Goal: Check status: Check status

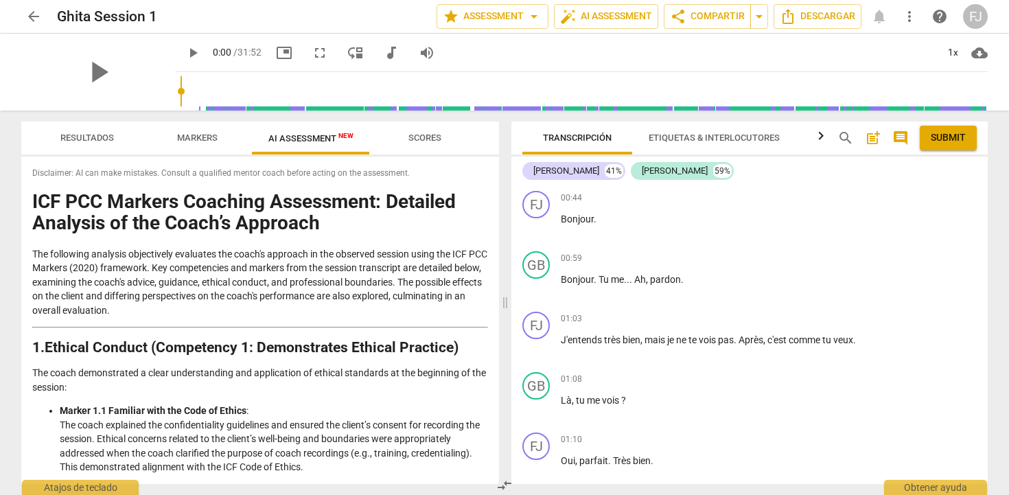
scroll to position [2672, 0]
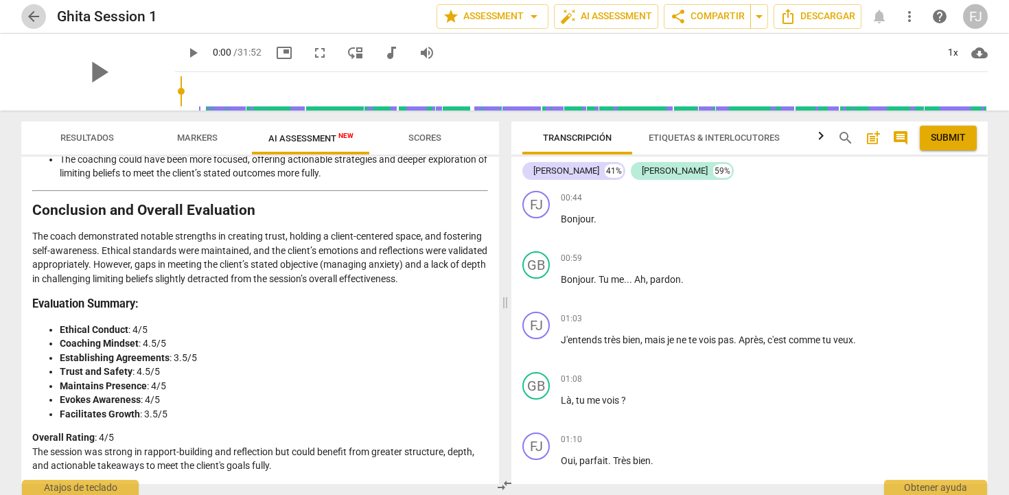
click at [29, 18] on span "arrow_back" at bounding box center [33, 16] width 16 height 16
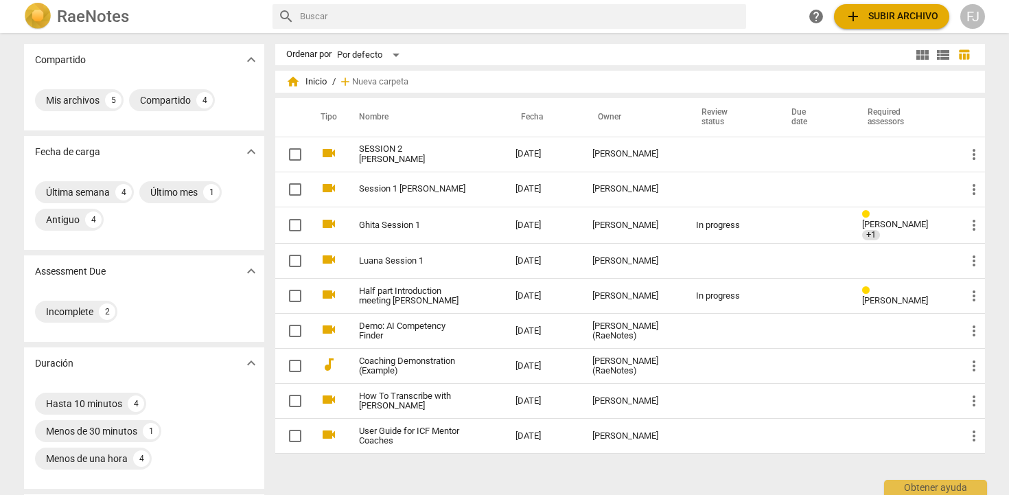
click at [978, 19] on div "FJ" at bounding box center [972, 16] width 25 height 25
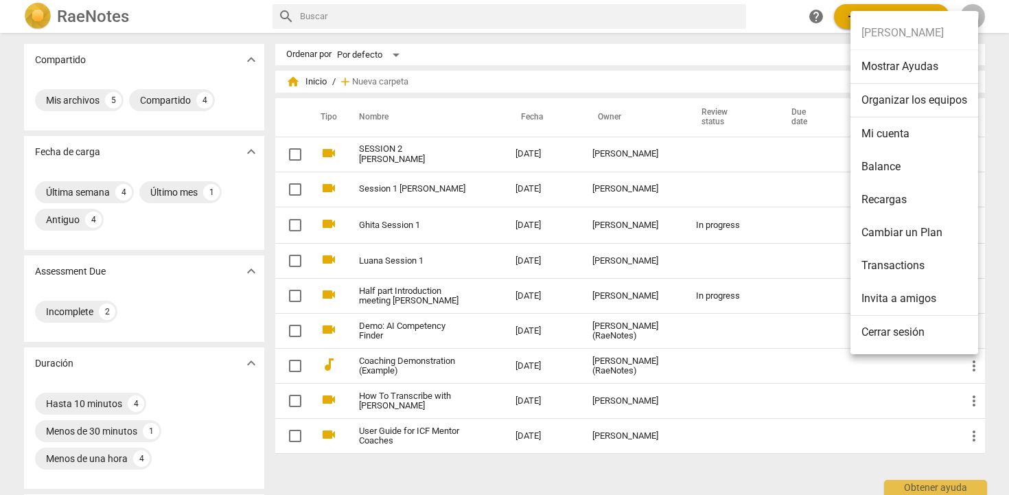
click at [886, 129] on li "Mi cuenta" at bounding box center [914, 133] width 128 height 33
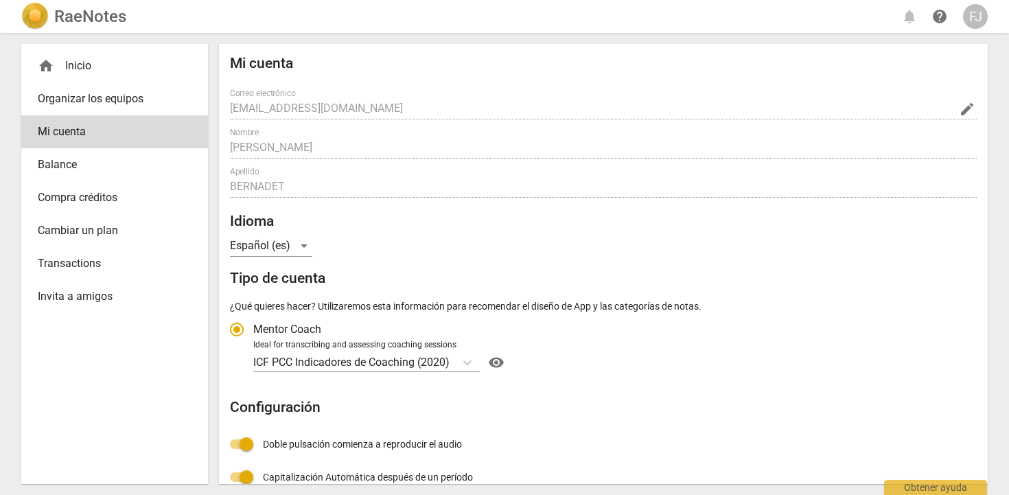
radio input "false"
click at [118, 170] on span "Balance" at bounding box center [109, 164] width 143 height 16
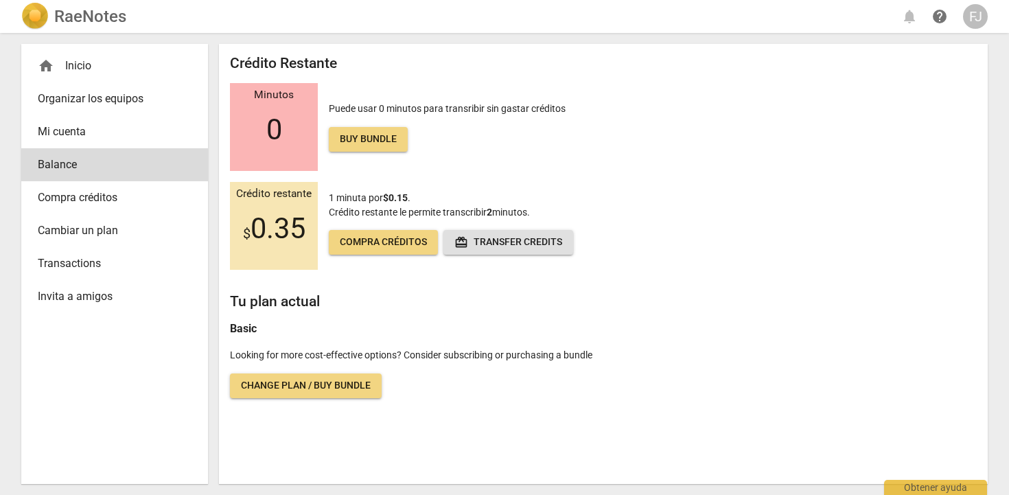
click at [99, 257] on span "Transactions" at bounding box center [109, 263] width 143 height 16
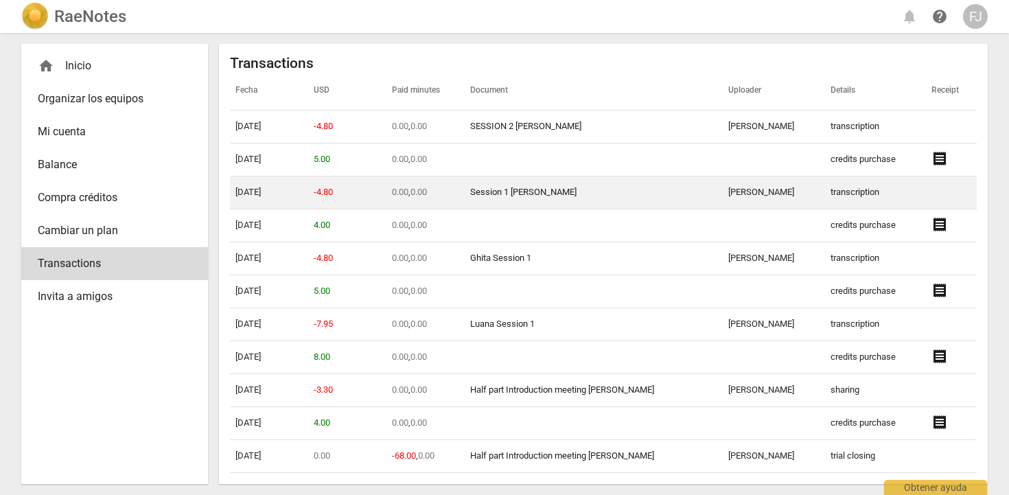
scroll to position [33, 0]
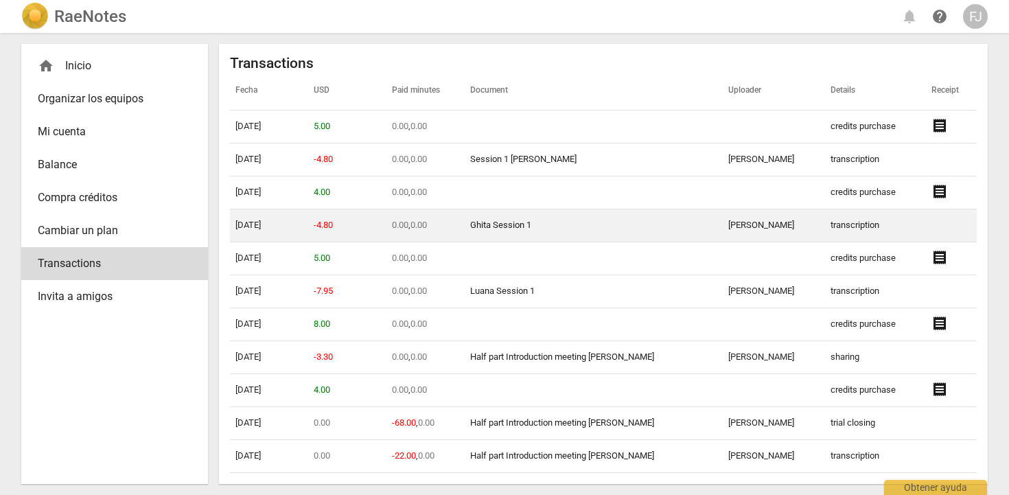
click at [534, 226] on td "Ghita Session 1" at bounding box center [594, 225] width 258 height 33
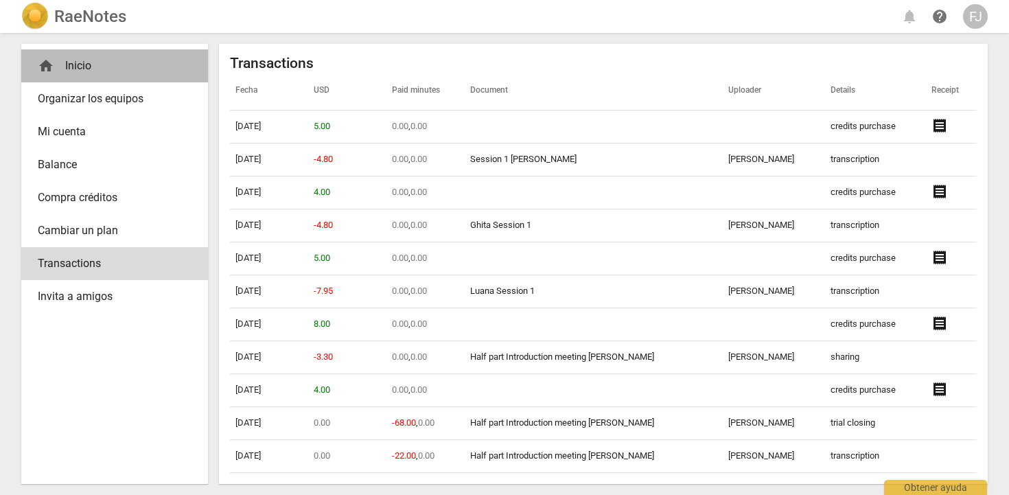
click at [75, 58] on div "home Inicio" at bounding box center [109, 66] width 143 height 16
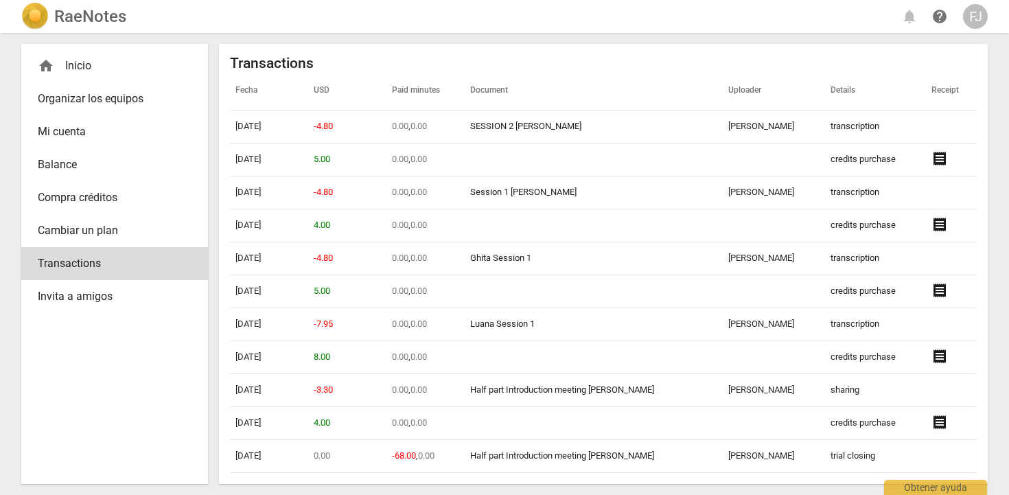
click at [96, 69] on div "home Inicio" at bounding box center [109, 66] width 143 height 16
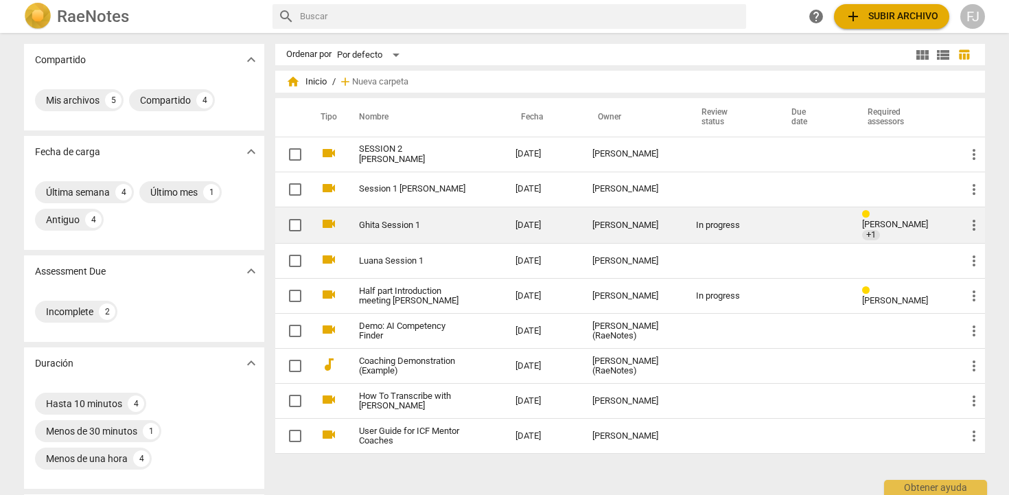
click at [399, 228] on link "Ghita Session 1" at bounding box center [412, 225] width 107 height 10
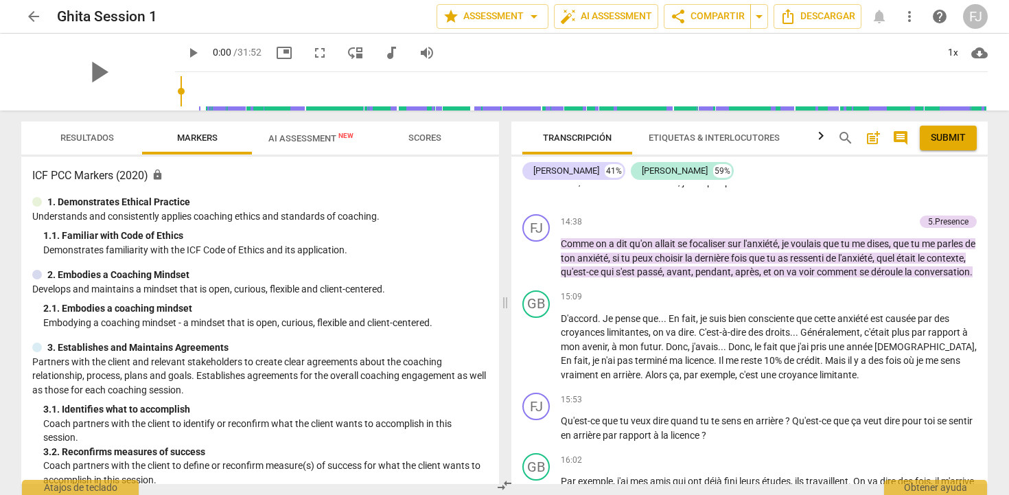
scroll to position [3184, 0]
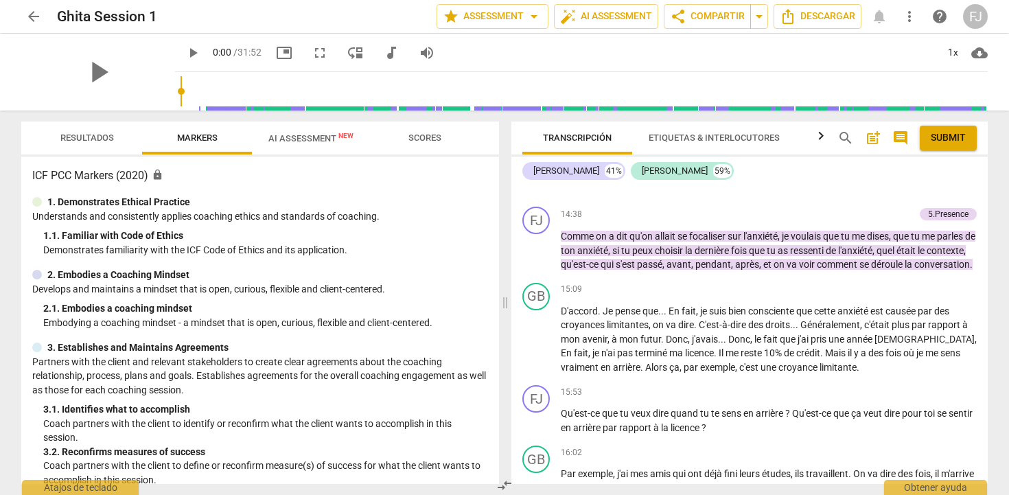
click at [316, 142] on span "AI Assessment New" at bounding box center [310, 138] width 85 height 10
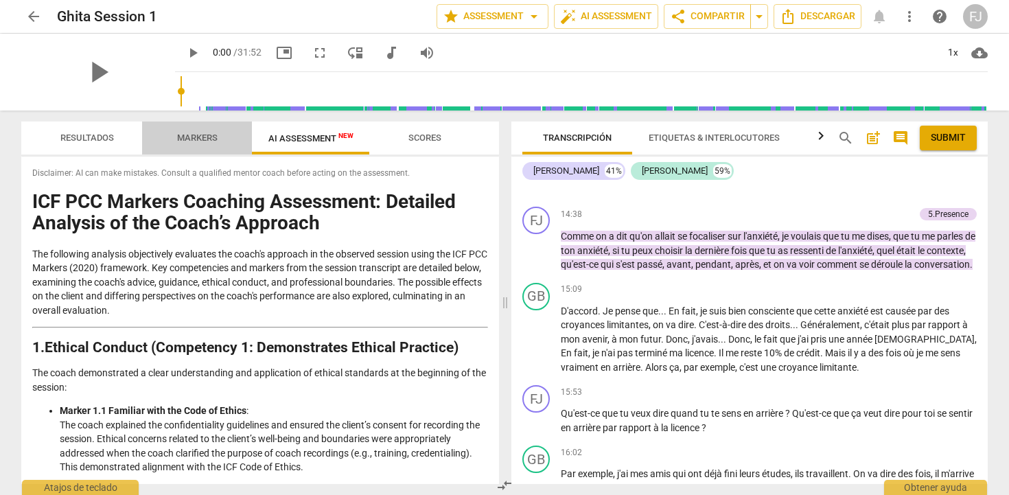
click at [210, 143] on span "Markers" at bounding box center [197, 138] width 73 height 19
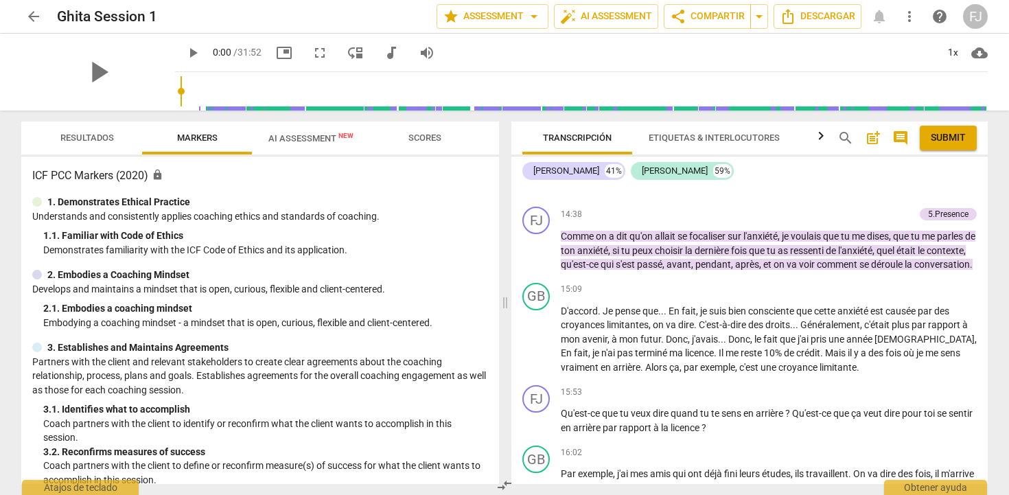
click at [100, 137] on span "Resultados" at bounding box center [87, 137] width 54 height 10
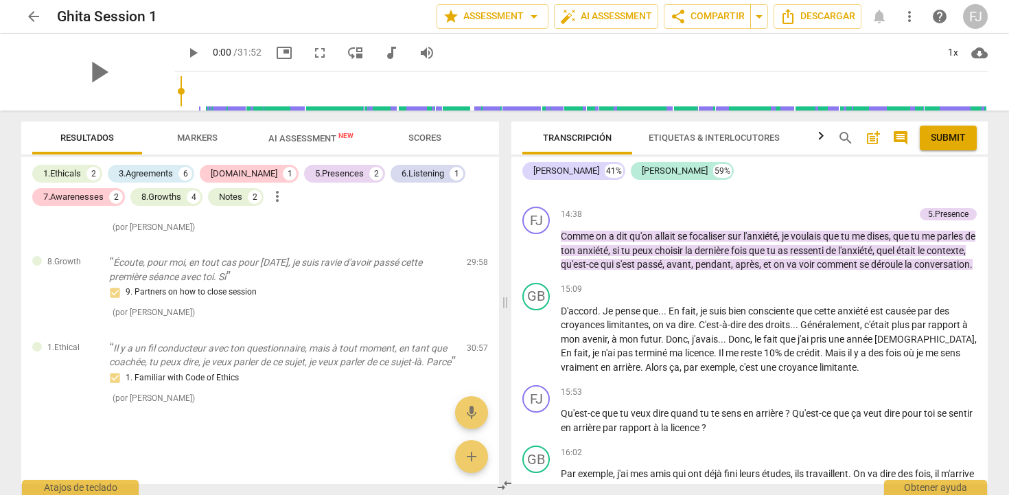
scroll to position [1666, 0]
click at [27, 16] on span "arrow_back" at bounding box center [33, 16] width 16 height 16
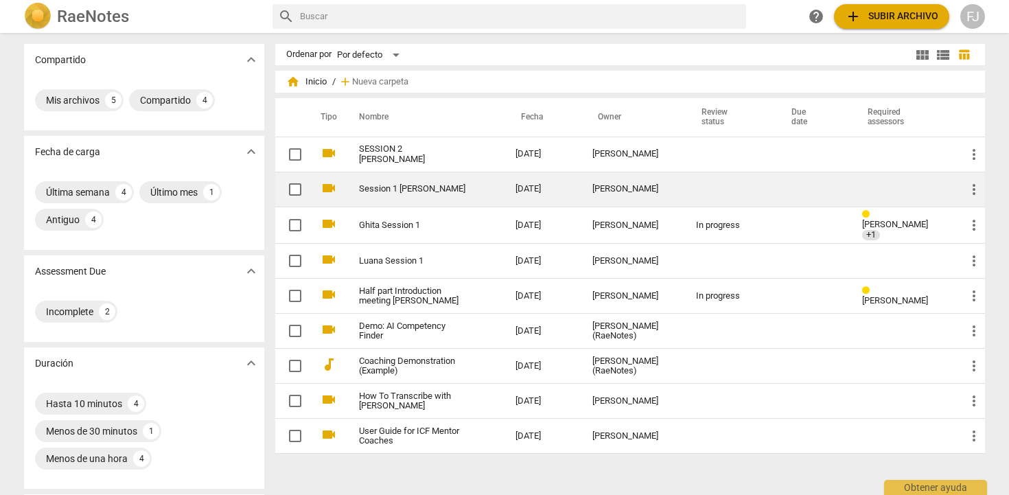
click at [416, 194] on link "Session 1 [PERSON_NAME]" at bounding box center [412, 189] width 107 height 10
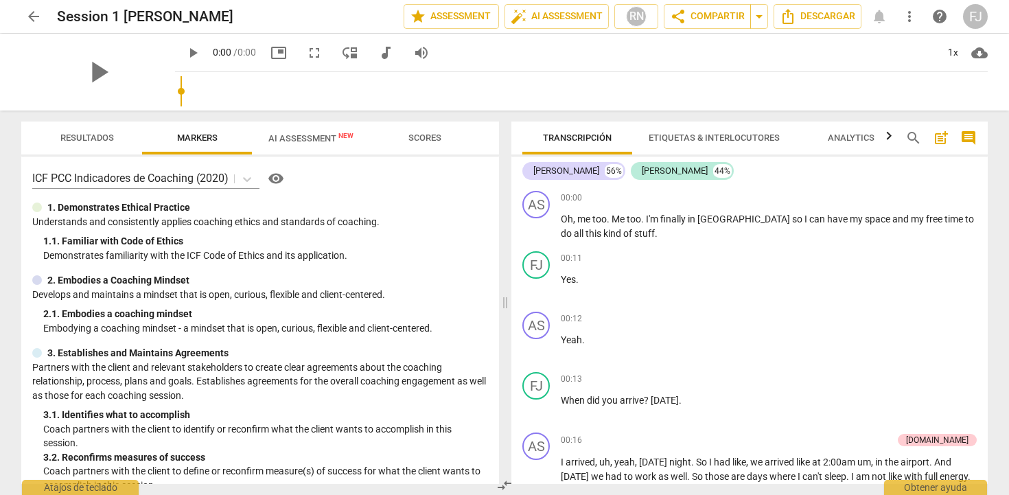
click at [318, 138] on span "AI Assessment New" at bounding box center [310, 138] width 85 height 10
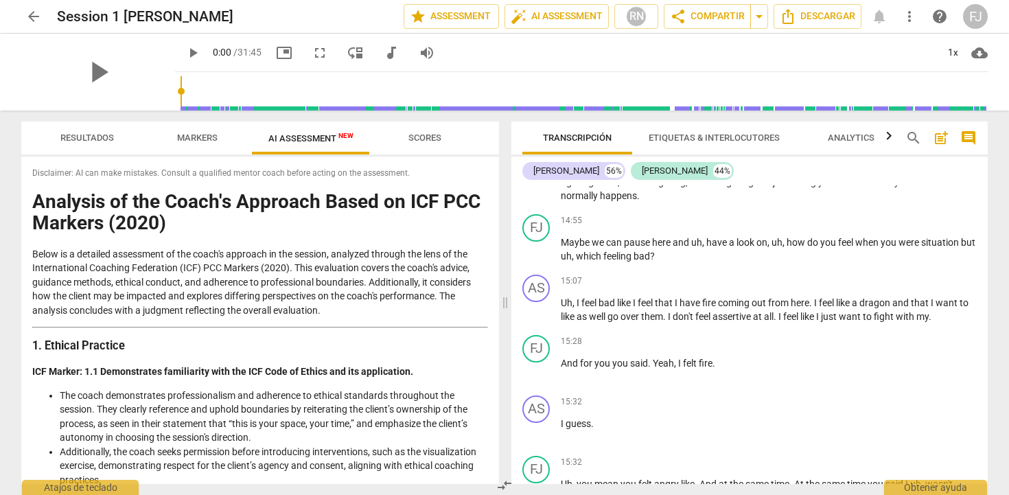
scroll to position [3038, 0]
click at [34, 19] on span "arrow_back" at bounding box center [33, 16] width 16 height 16
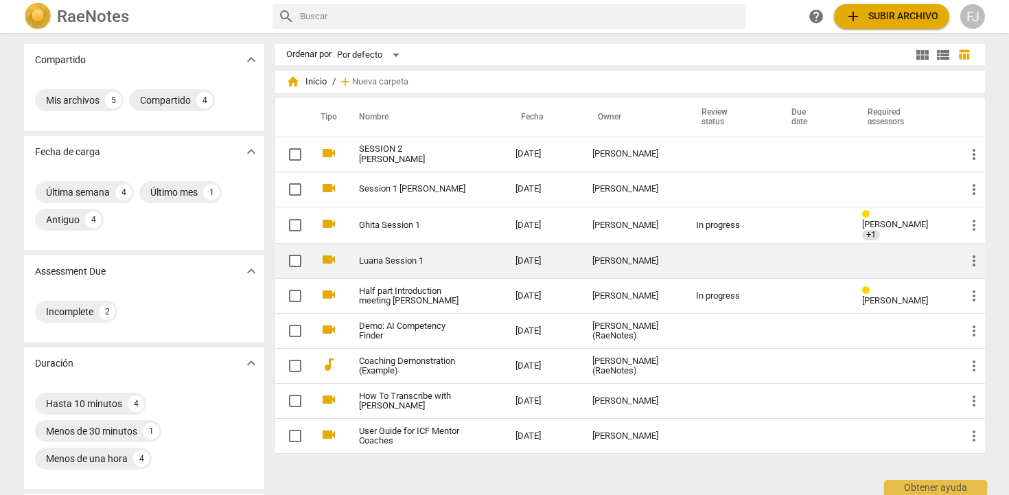
click at [403, 261] on link "Luana Session 1" at bounding box center [412, 261] width 107 height 10
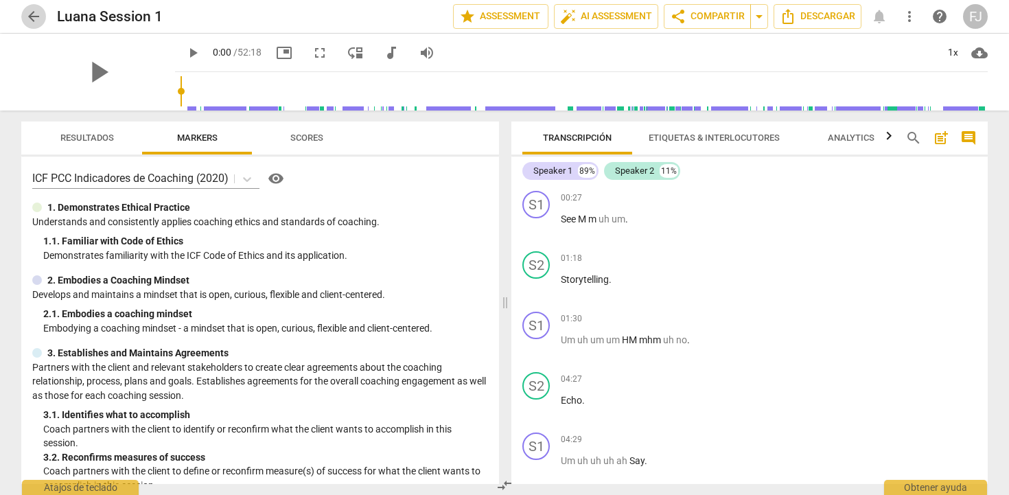
click at [36, 23] on span "arrow_back" at bounding box center [33, 16] width 16 height 16
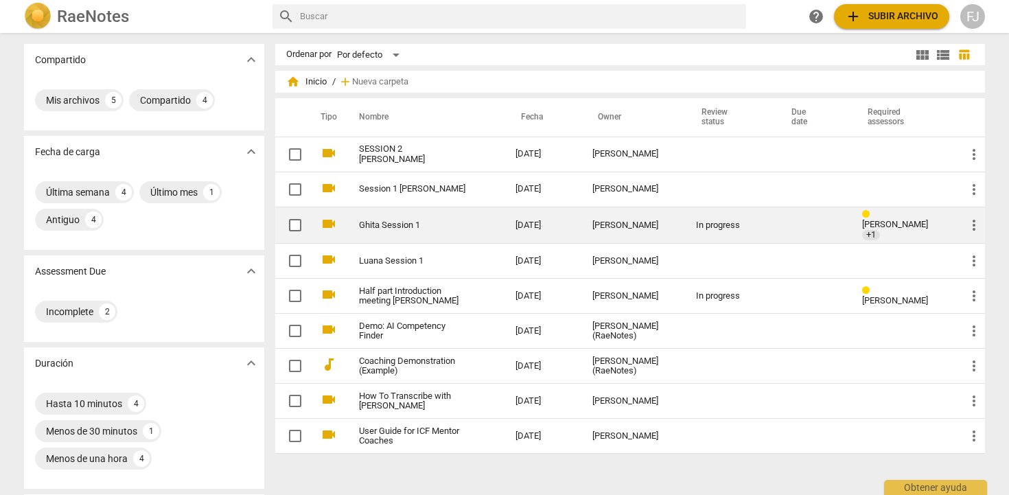
click at [471, 224] on td "Ghita Session 1" at bounding box center [423, 225] width 162 height 37
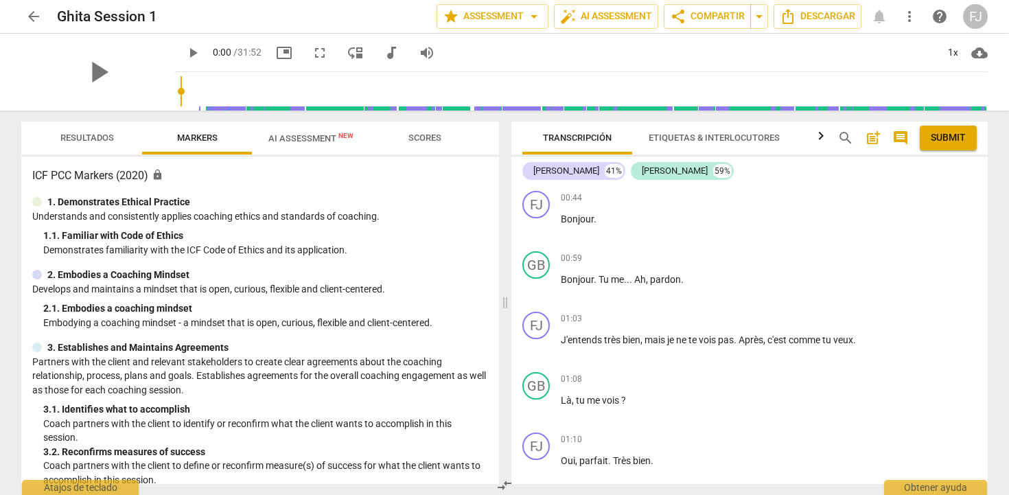
click at [335, 140] on span "AI Assessment New" at bounding box center [310, 138] width 85 height 10
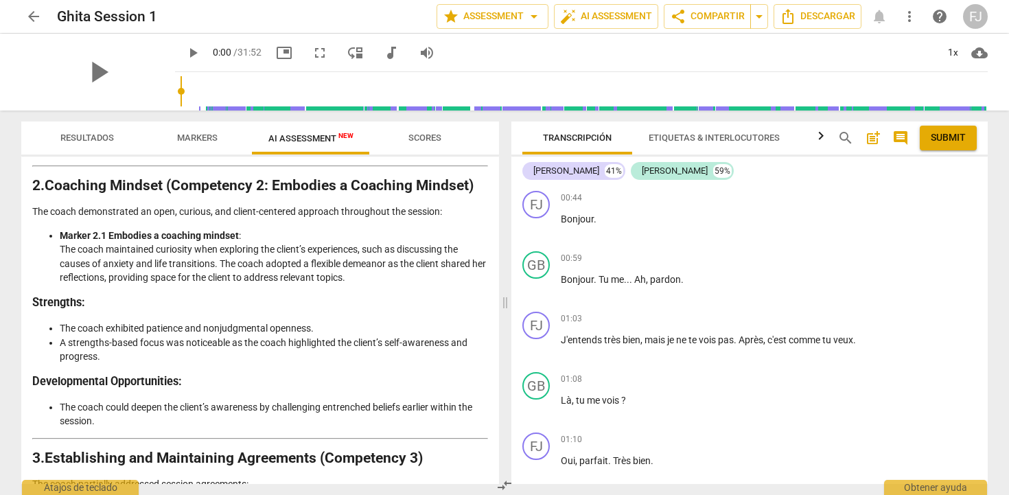
scroll to position [478, 0]
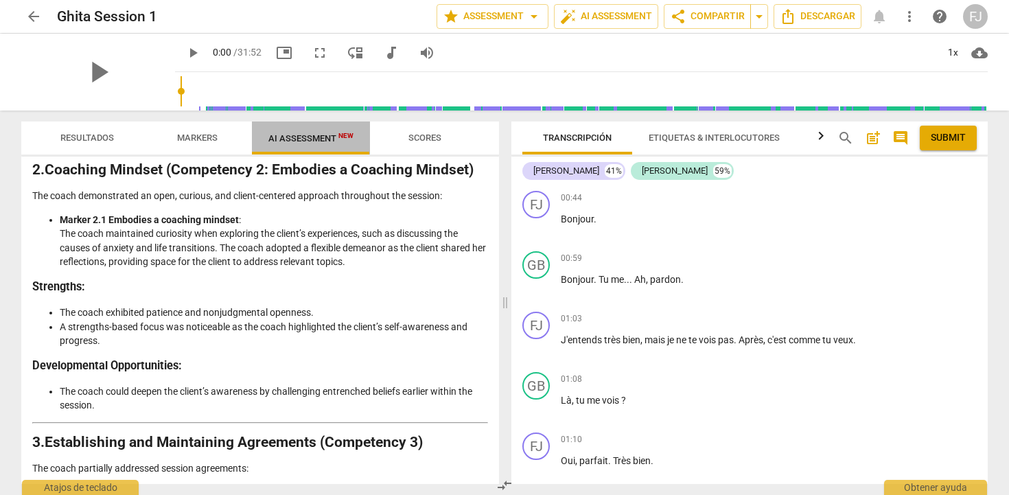
click at [313, 143] on span "AI Assessment New" at bounding box center [310, 138] width 85 height 10
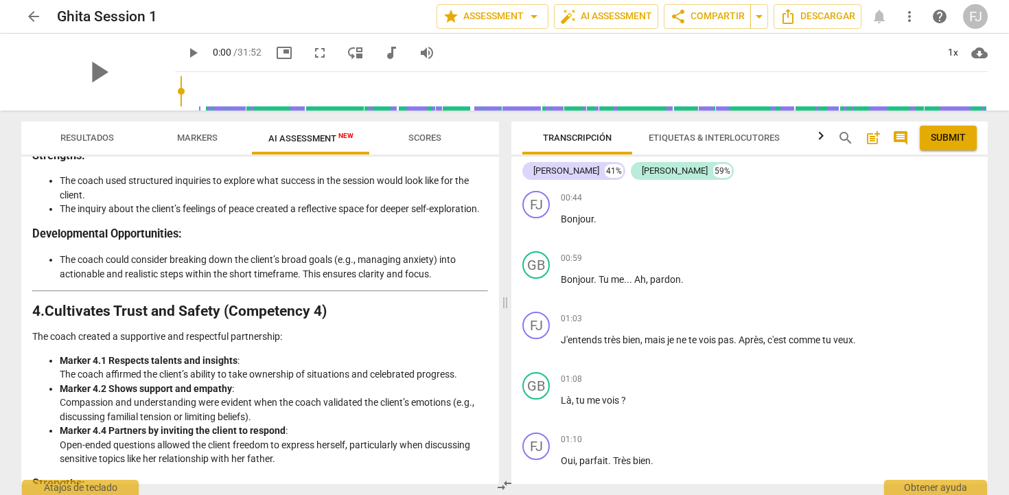
scroll to position [981, 0]
click at [183, 139] on span "Markers" at bounding box center [197, 137] width 40 height 10
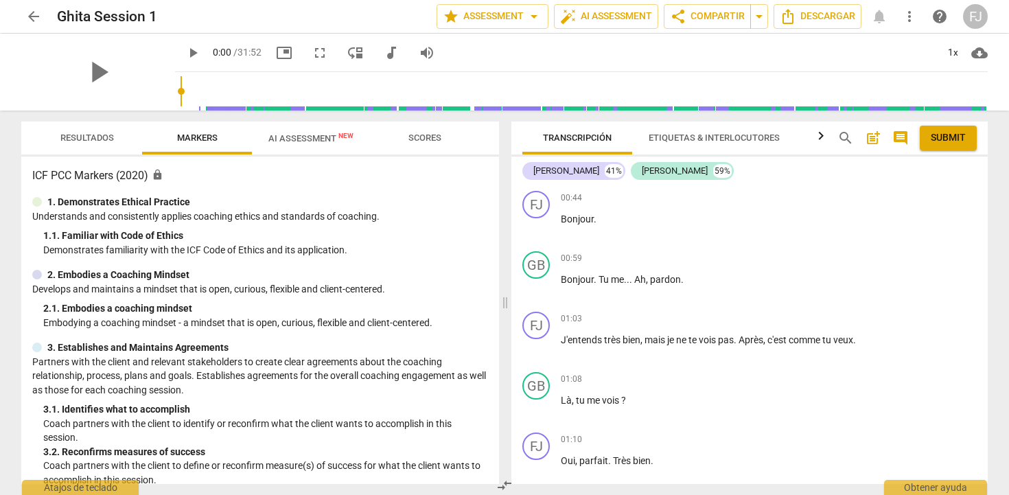
click at [97, 134] on span "Resultados" at bounding box center [87, 137] width 54 height 10
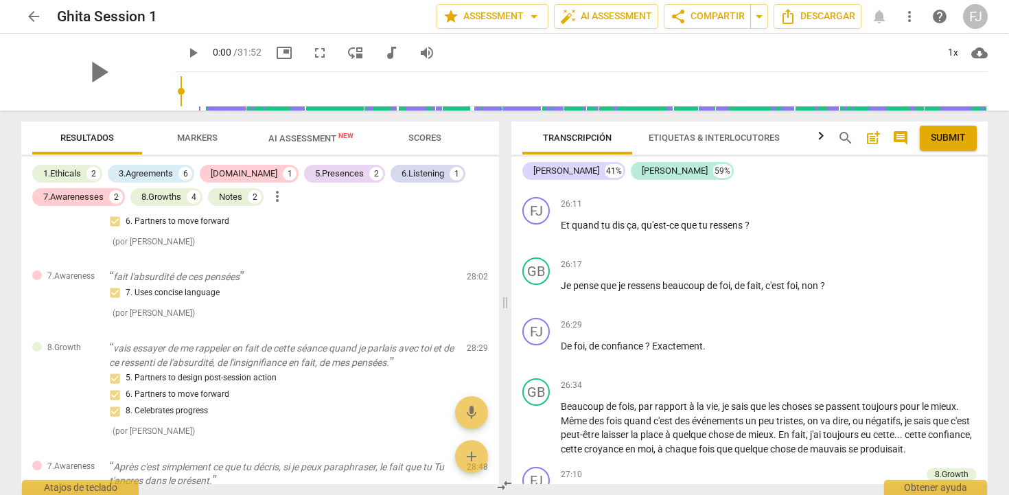
scroll to position [5213, 0]
click at [940, 487] on div "Obtener ayuda" at bounding box center [935, 484] width 103 height 22
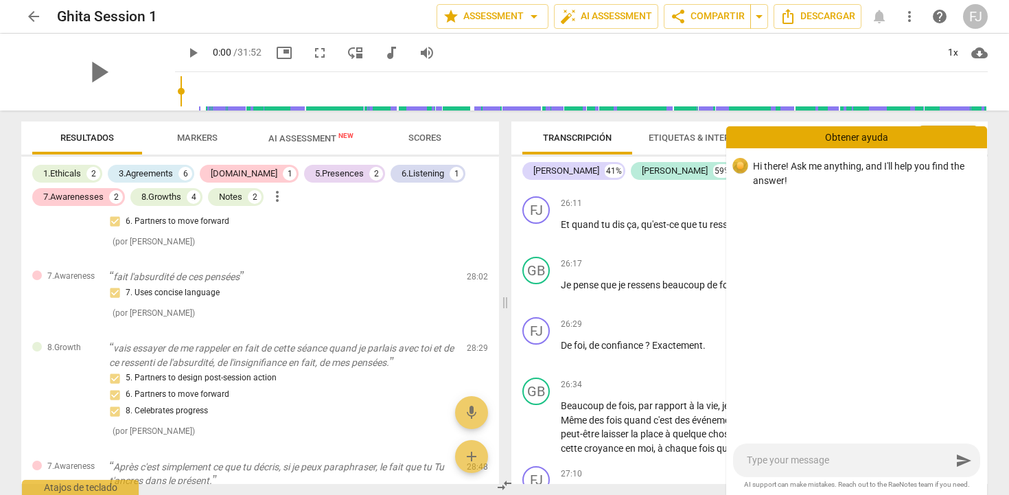
click at [653, 191] on div "GB play_arrow pause 26:02 + Add competency keyboard_arrow_right De ne pas s'inq…" at bounding box center [749, 160] width 476 height 60
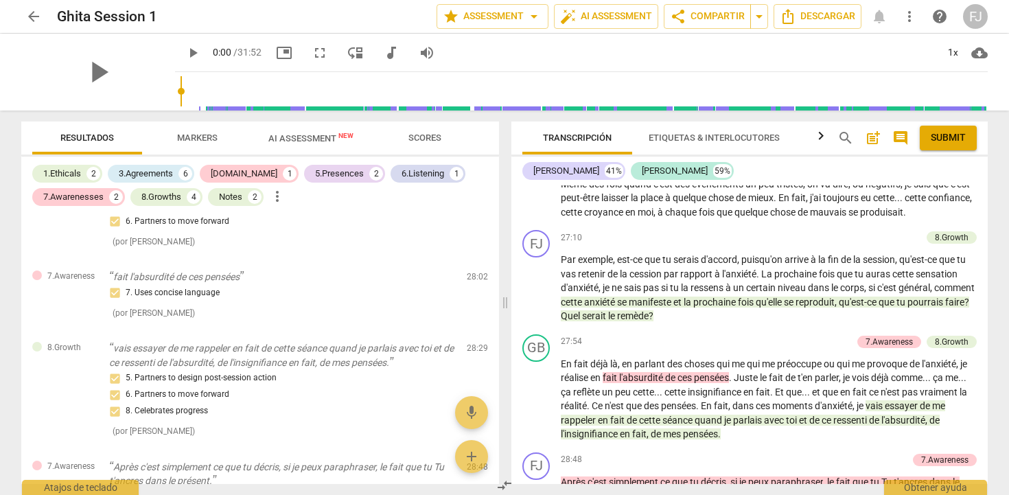
scroll to position [5461, 0]
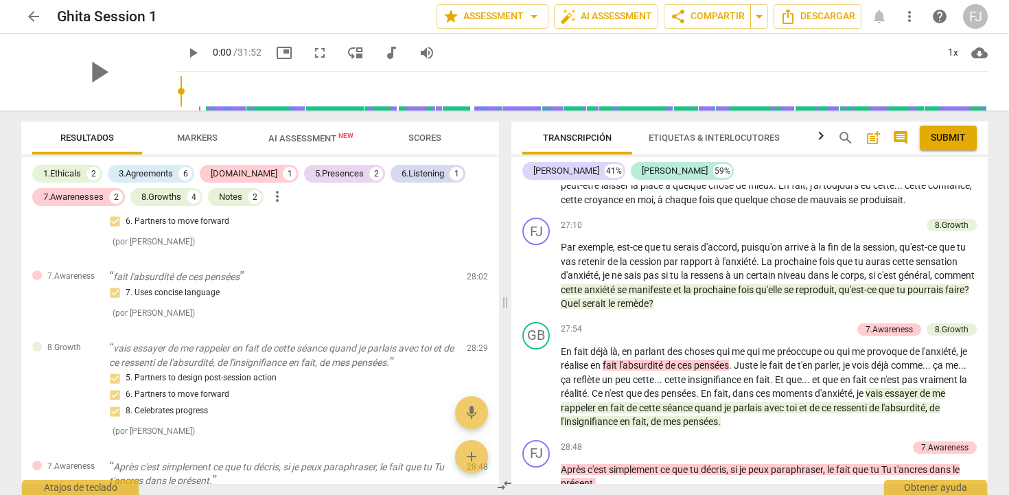
click at [535, 188] on span "play_arrow" at bounding box center [536, 180] width 16 height 16
click at [98, 69] on span "pause" at bounding box center [98, 72] width 36 height 36
type input "1595"
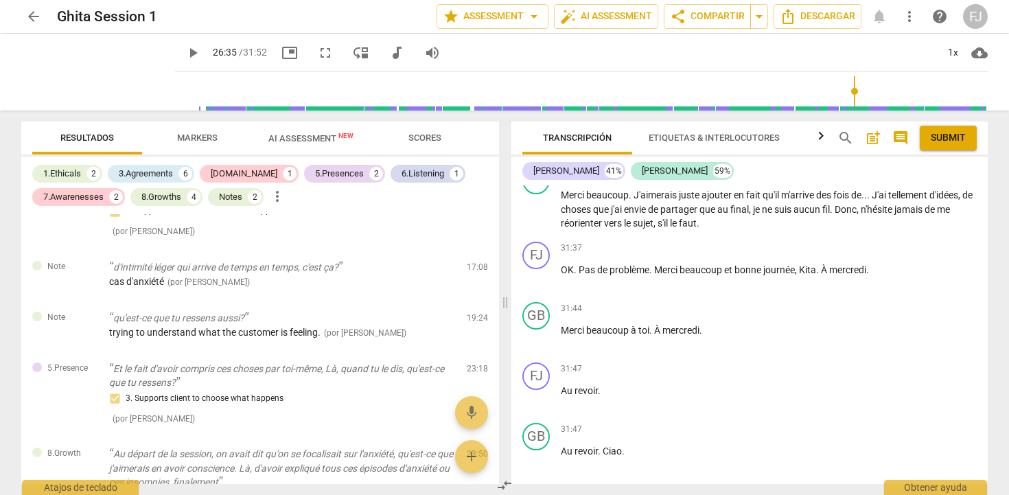
scroll to position [795, 0]
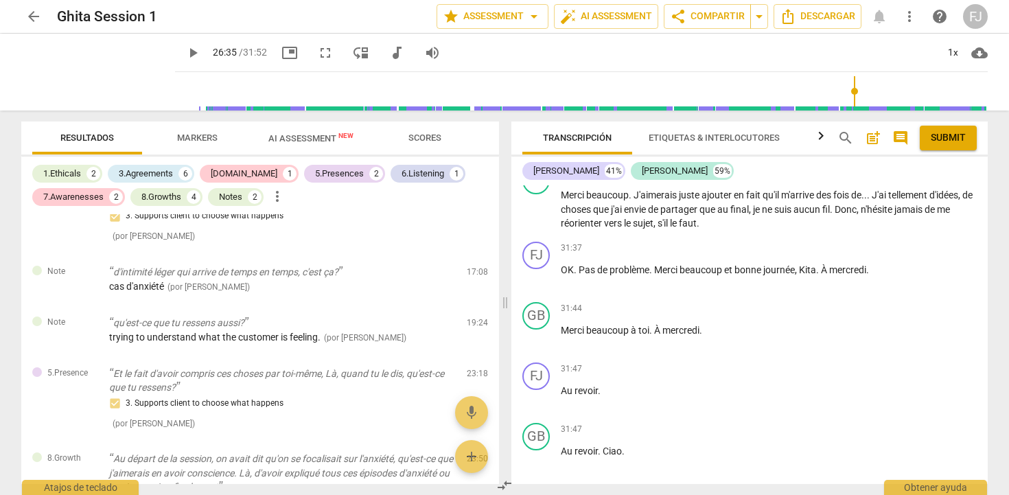
click at [848, 134] on span "search" at bounding box center [845, 138] width 16 height 16
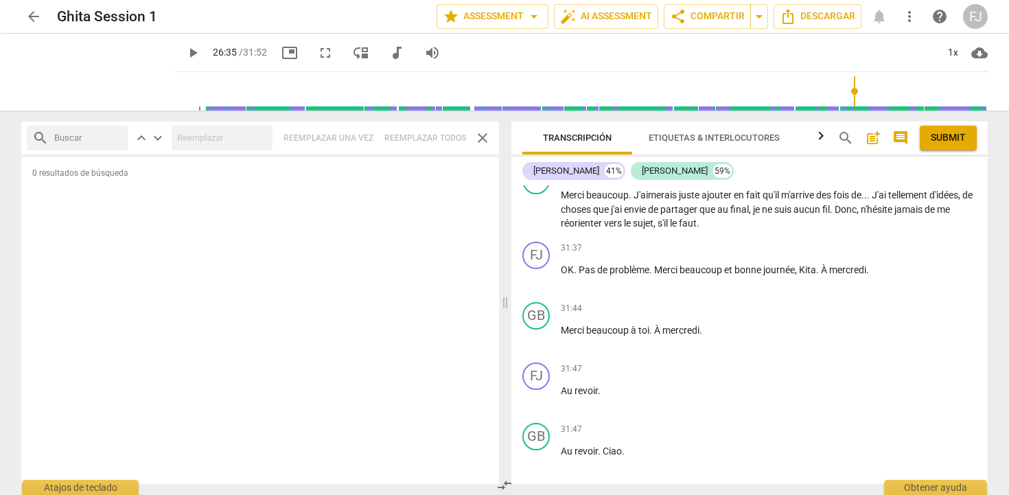
click at [478, 142] on span "close" at bounding box center [482, 138] width 16 height 16
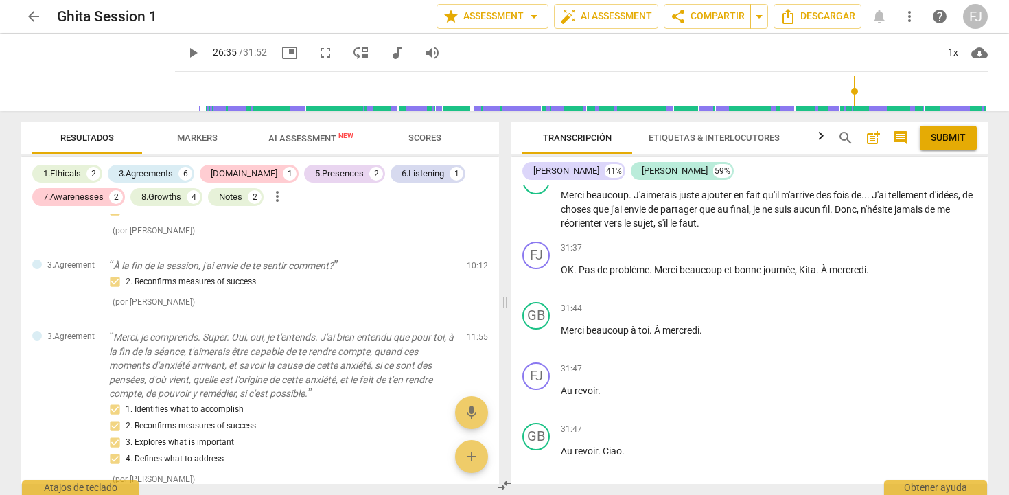
scroll to position [422, 0]
click at [31, 19] on span "arrow_back" at bounding box center [33, 16] width 16 height 16
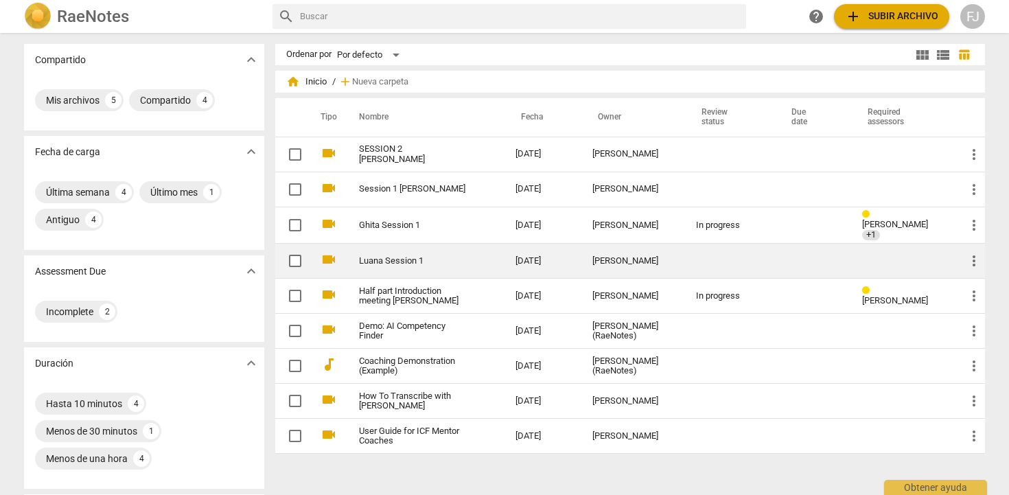
click at [436, 256] on link "Luana Session 1" at bounding box center [412, 261] width 107 height 10
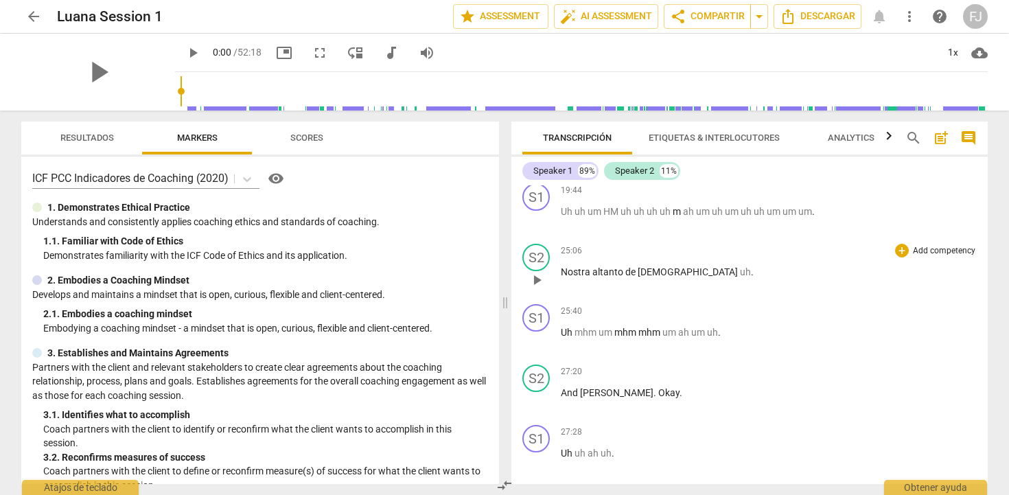
scroll to position [1820, 0]
click at [33, 22] on span "arrow_back" at bounding box center [33, 16] width 16 height 16
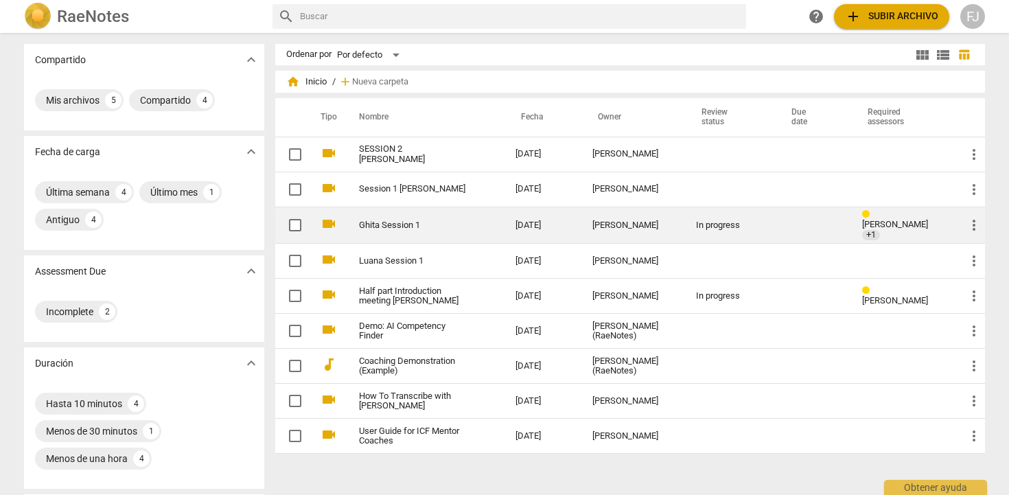
click at [382, 220] on link "Ghita Session 1" at bounding box center [412, 225] width 107 height 10
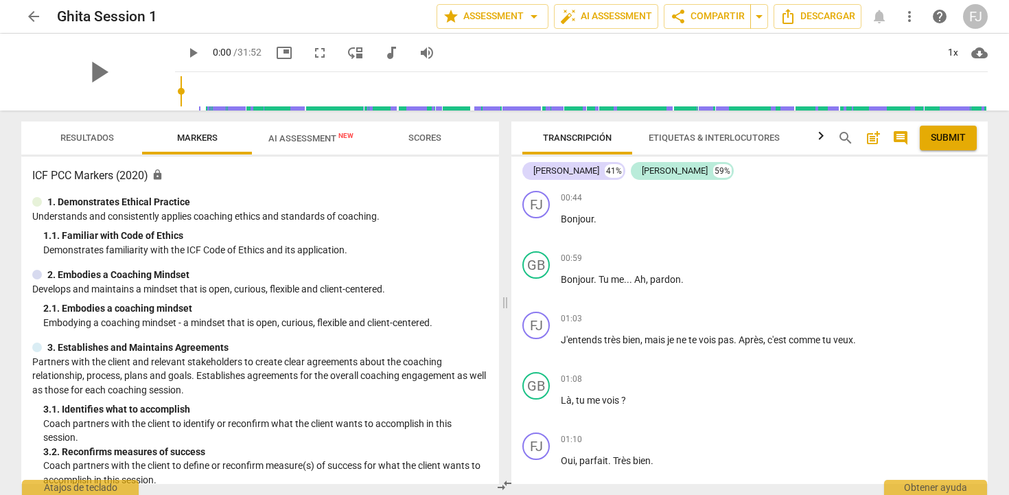
click at [305, 136] on span "AI Assessment New" at bounding box center [310, 138] width 85 height 10
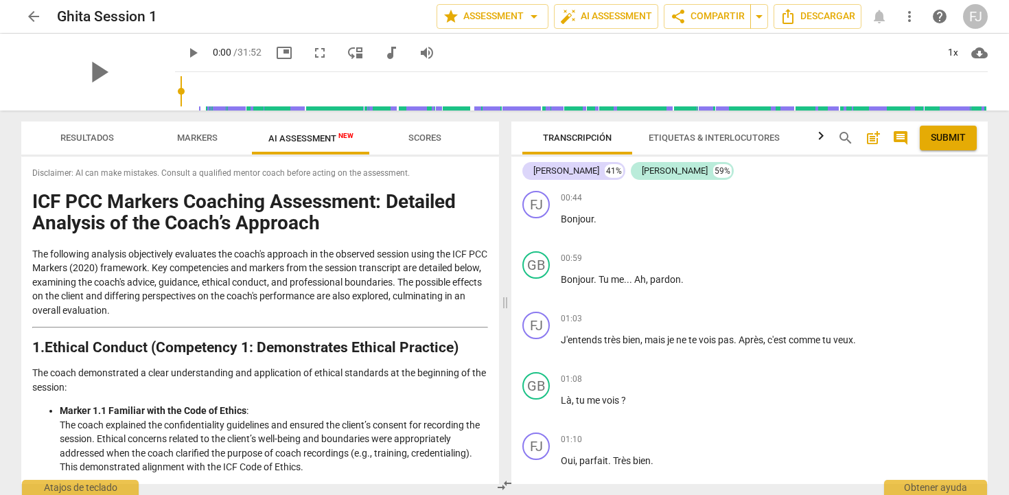
scroll to position [9, 0]
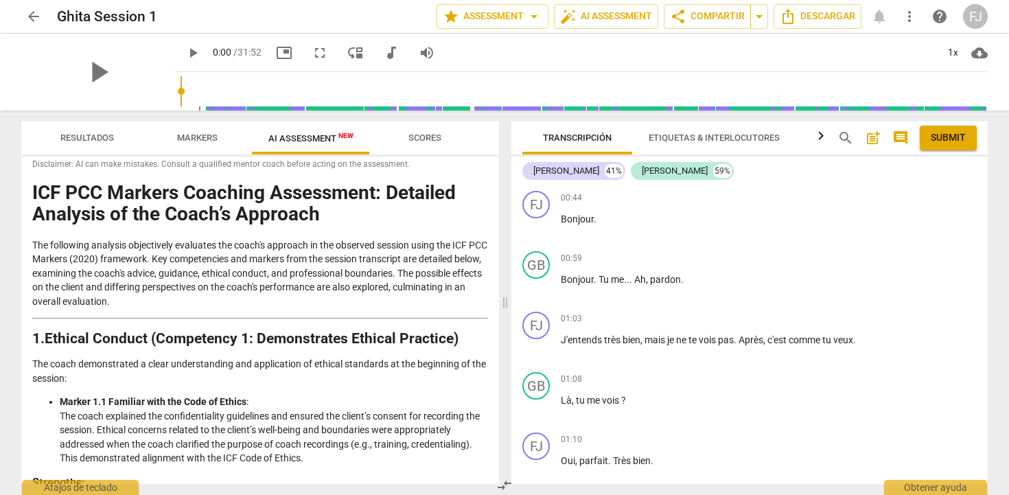
click at [75, 135] on span "Resultados" at bounding box center [87, 137] width 54 height 10
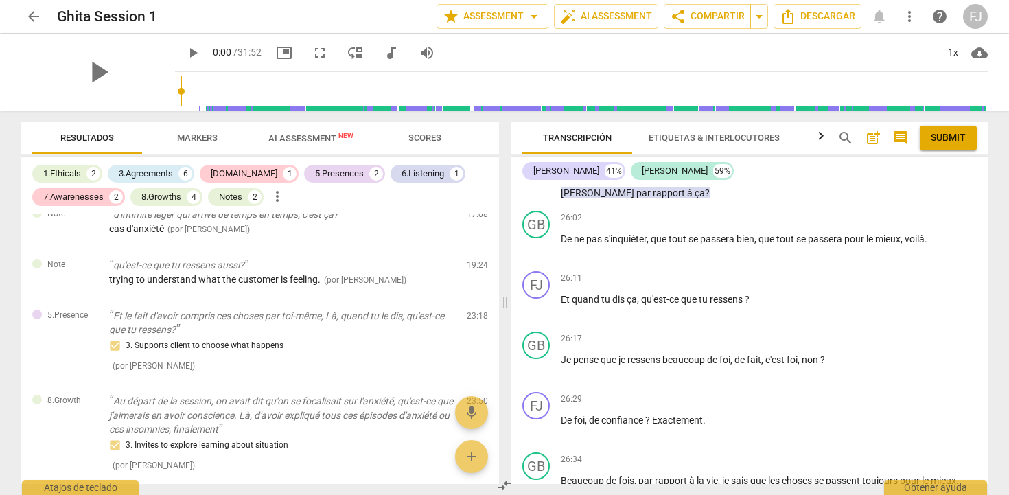
scroll to position [5136, 0]
